Goal: Navigation & Orientation: Find specific page/section

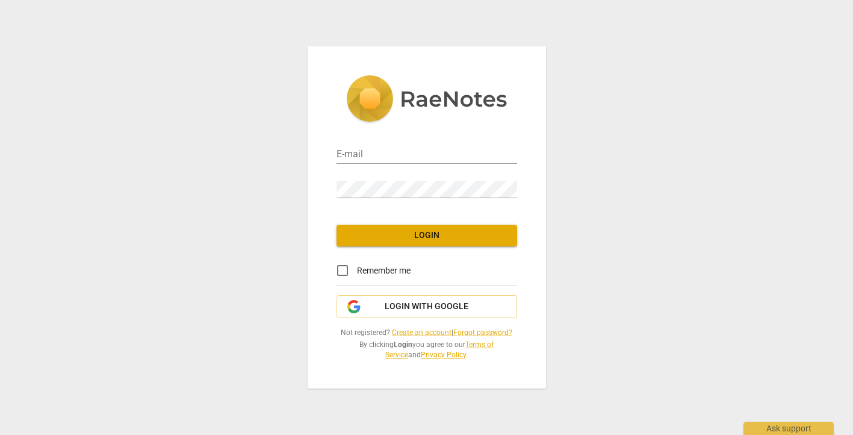
type input "[EMAIL_ADDRESS][DOMAIN_NAME]"
click at [373, 241] on button "Login" at bounding box center [426, 236] width 181 height 22
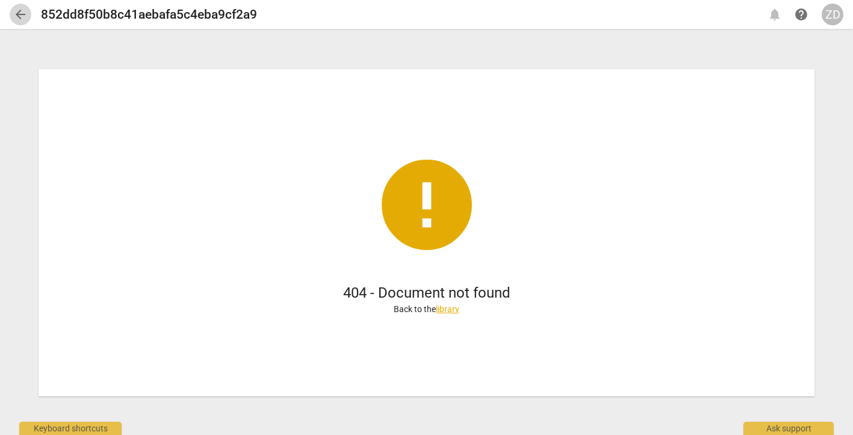
click at [23, 10] on span "arrow_back" at bounding box center [20, 14] width 14 height 14
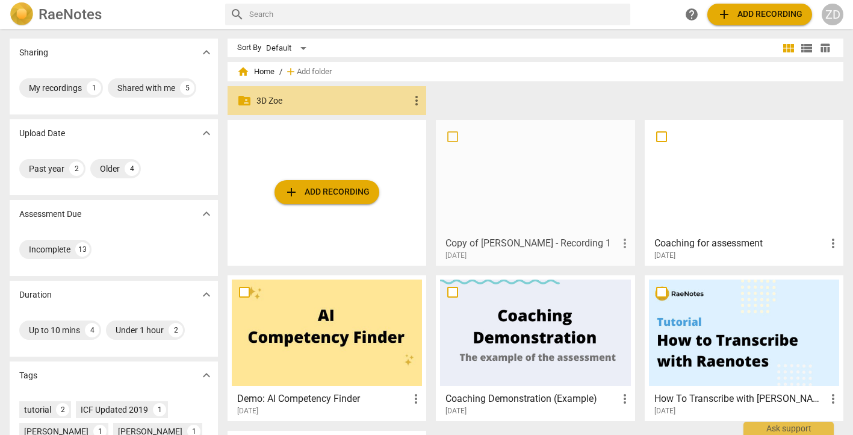
drag, startPoint x: 472, startPoint y: 205, endPoint x: 303, endPoint y: 109, distance: 194.3
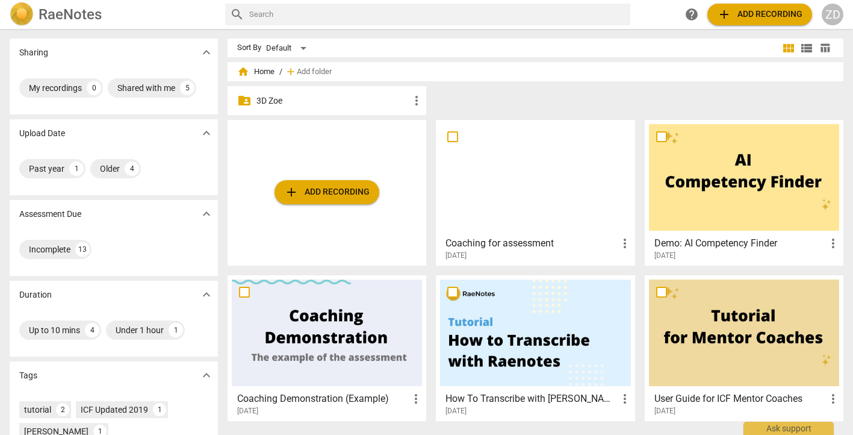
click at [283, 101] on p "3D Zoe" at bounding box center [332, 101] width 153 height 13
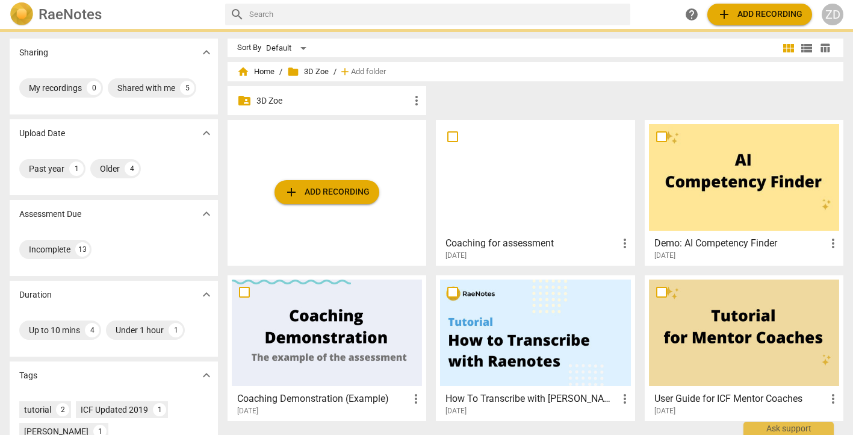
click at [283, 101] on p "3D Zoe" at bounding box center [332, 101] width 153 height 13
